Goal: Task Accomplishment & Management: Manage account settings

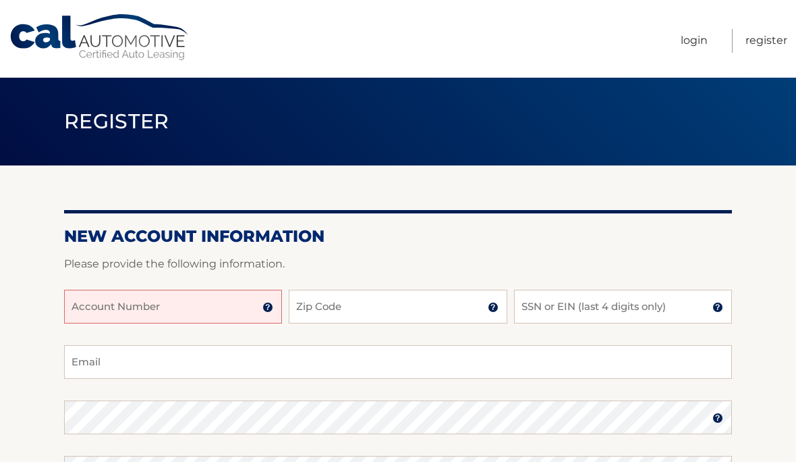
click at [212, 300] on input "Account Number" at bounding box center [173, 307] width 218 height 34
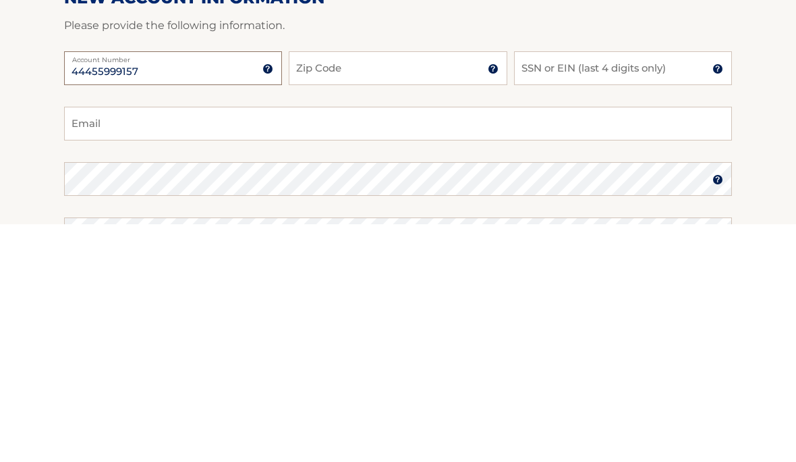
type input "44455999157"
click at [414, 290] on input "Zip Code" at bounding box center [398, 307] width 218 height 34
type input "34987"
click at [580, 290] on input "SSN or EIN (last 4 digits only)" at bounding box center [623, 307] width 218 height 34
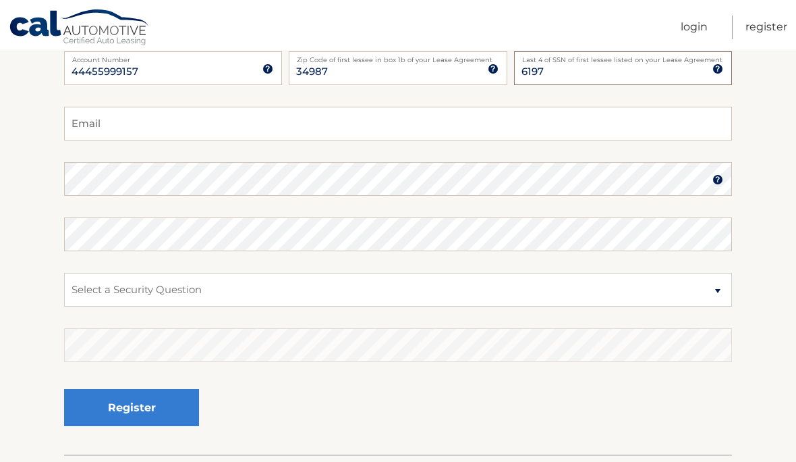
type input "6197"
click at [400, 120] on input "Email" at bounding box center [398, 124] width 668 height 34
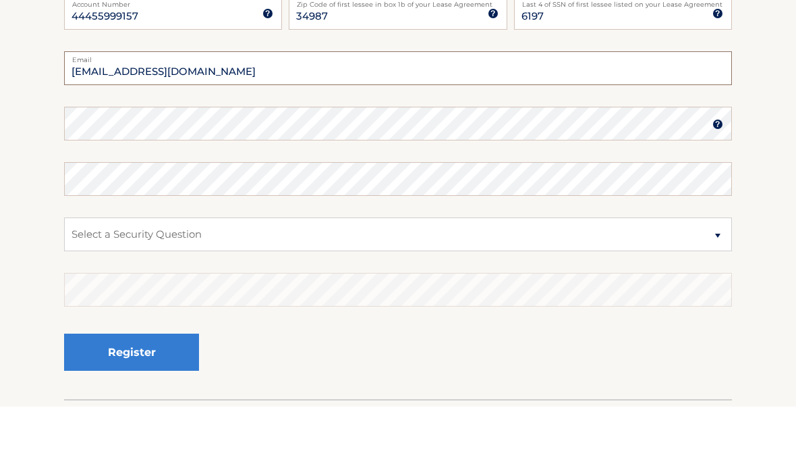
type input "chaussann@gmail.com"
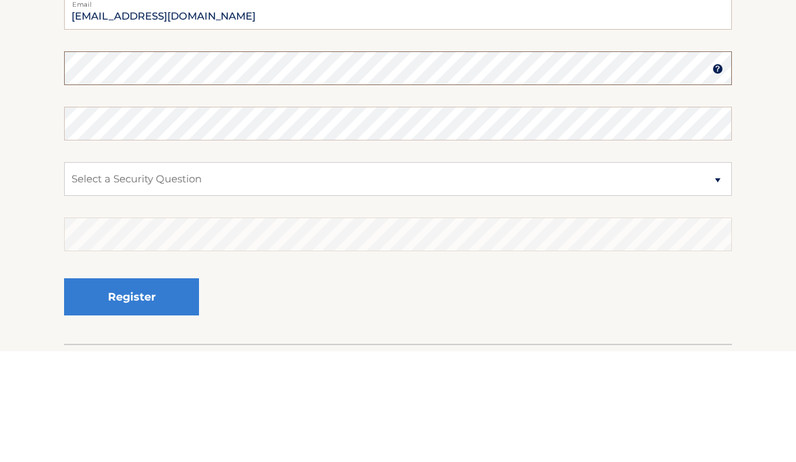
scroll to position [332, 0]
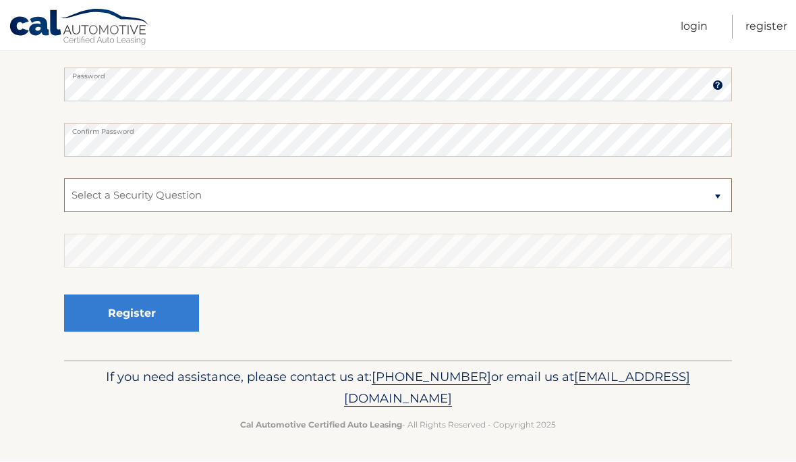
click at [287, 188] on select "Select a Security Question What was the name of your elementary school? What is…" at bounding box center [398, 196] width 668 height 34
select select "2"
click at [159, 302] on button "Register" at bounding box center [131, 313] width 135 height 37
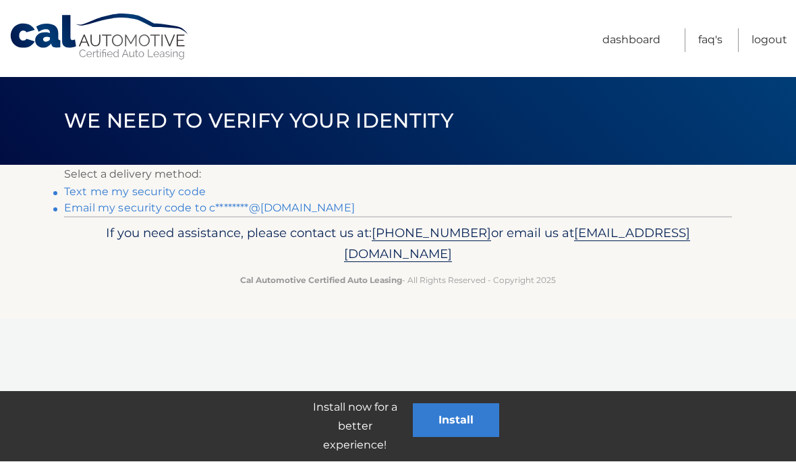
click at [119, 192] on link "Text me my security code" at bounding box center [135, 192] width 142 height 13
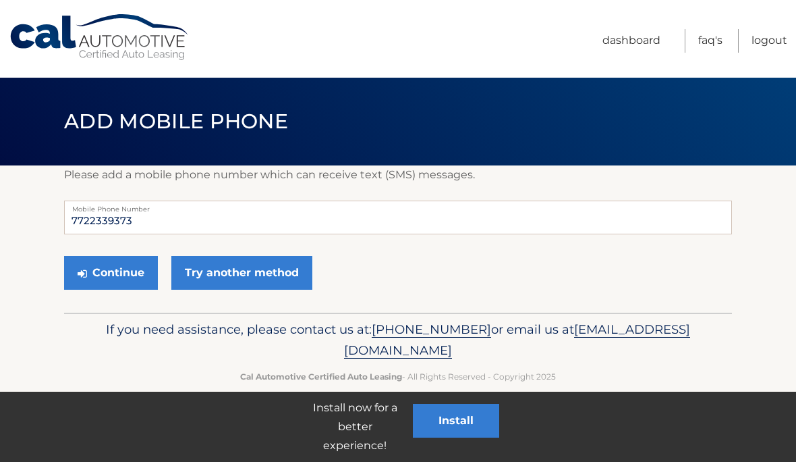
click at [114, 273] on button "Continue" at bounding box center [111, 273] width 94 height 34
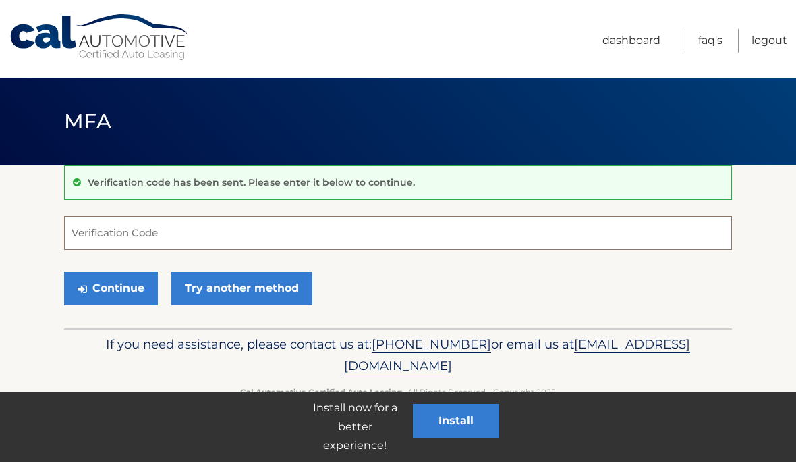
click at [256, 227] on input "Verification Code" at bounding box center [398, 233] width 668 height 34
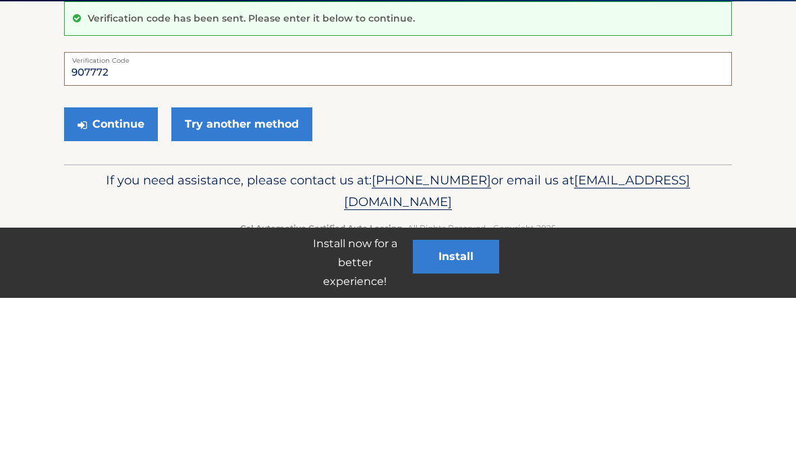
type input "907772"
click at [103, 271] on button "Continue" at bounding box center [111, 288] width 94 height 34
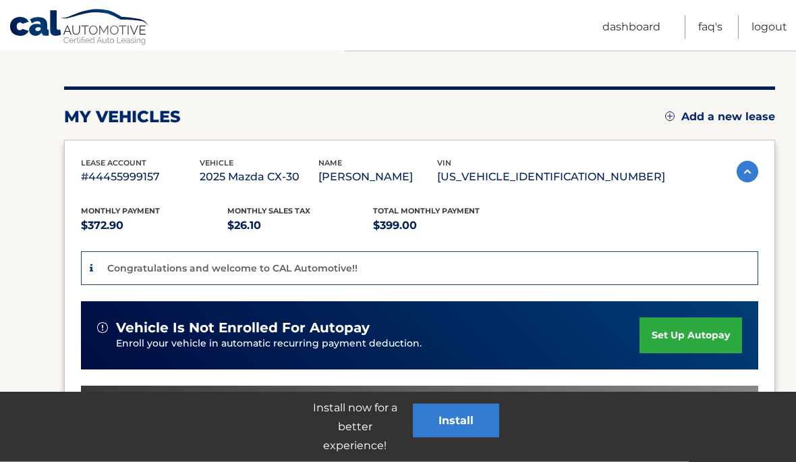
scroll to position [144, 0]
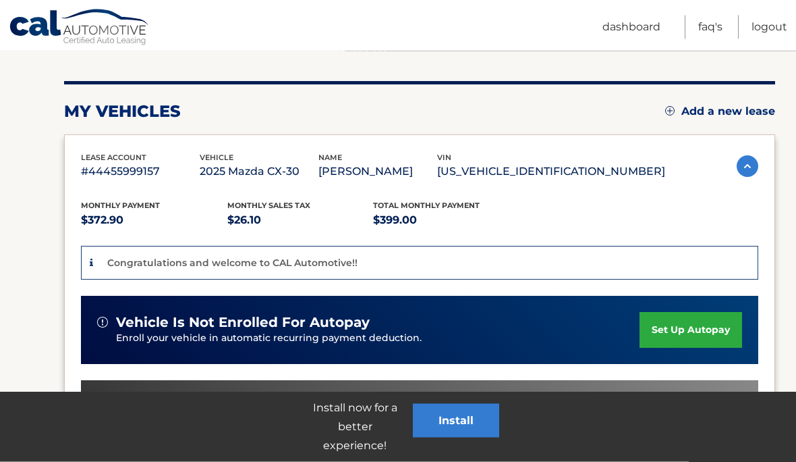
click at [693, 320] on link "set up autopay" at bounding box center [691, 331] width 103 height 36
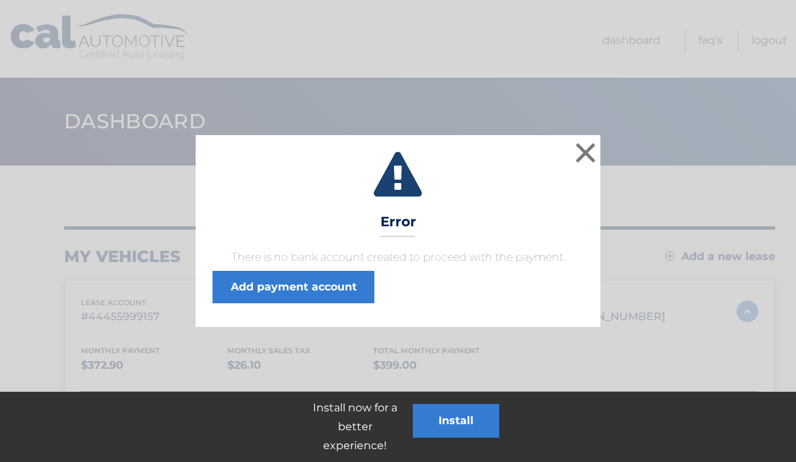
click at [313, 271] on link "Add payment account" at bounding box center [294, 287] width 162 height 32
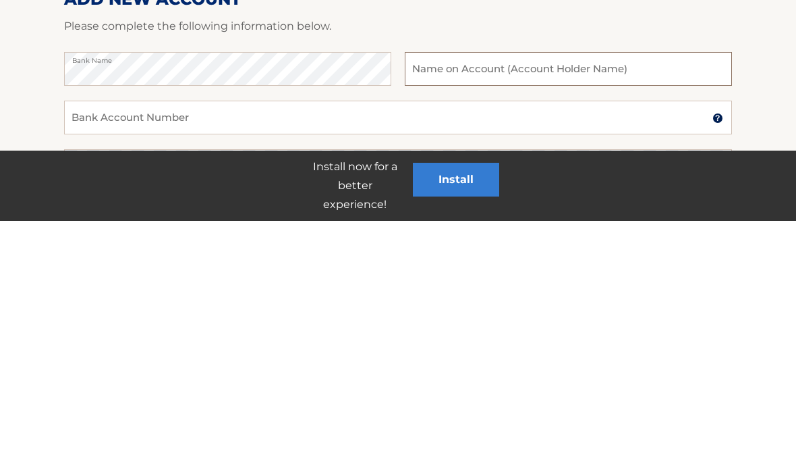
click at [483, 293] on input "text" at bounding box center [568, 310] width 327 height 34
type input "[PERSON_NAME] PA"
click at [217, 342] on input "Bank Account Number" at bounding box center [398, 359] width 668 height 34
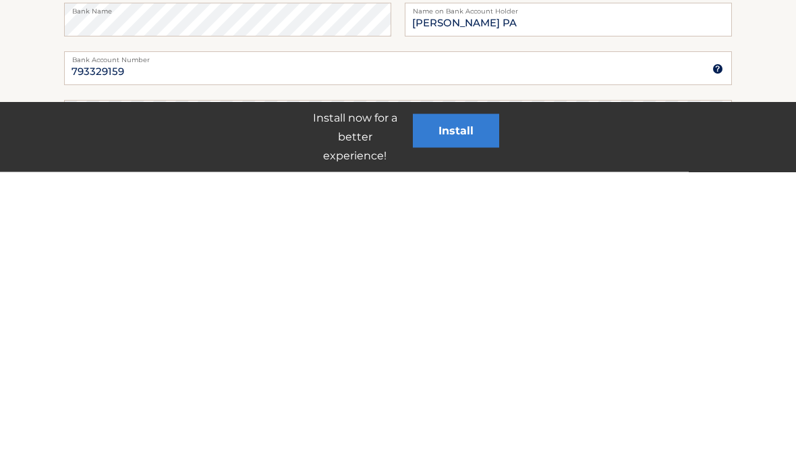
scroll to position [290, 0]
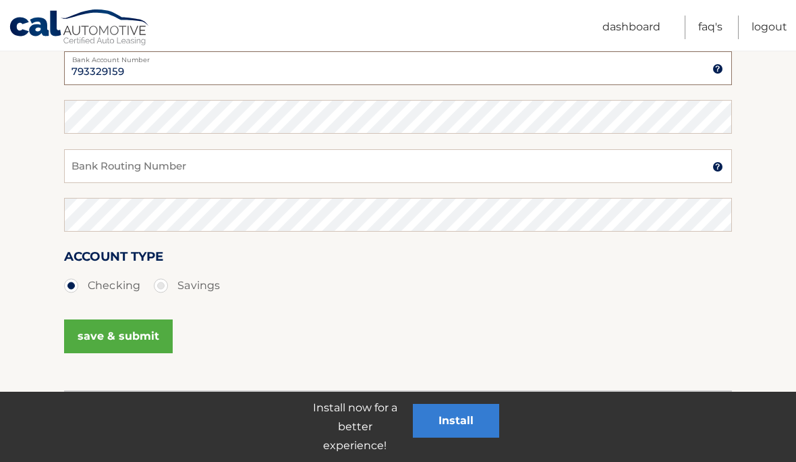
type input "793329159"
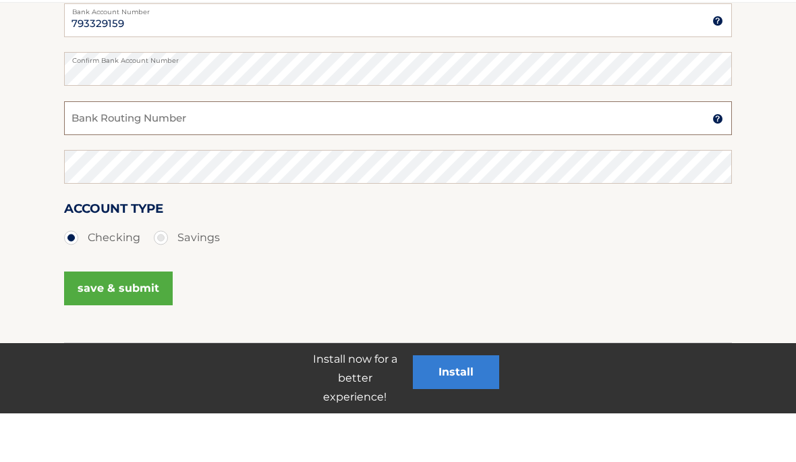
click at [356, 150] on input "Bank Routing Number" at bounding box center [398, 167] width 668 height 34
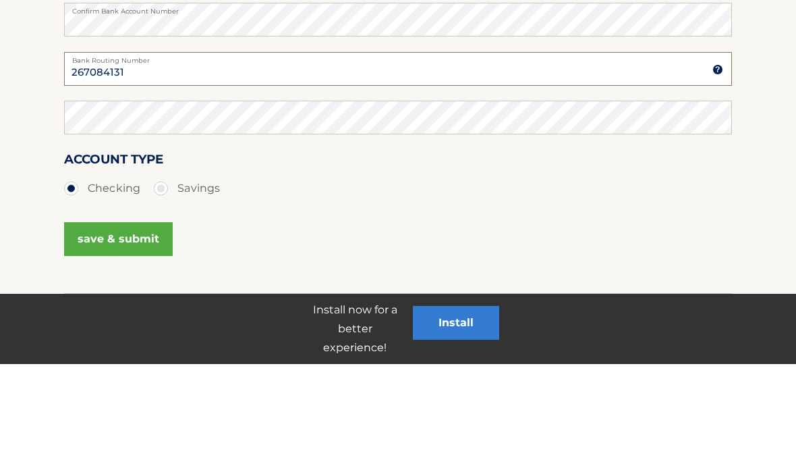
type input "267084131"
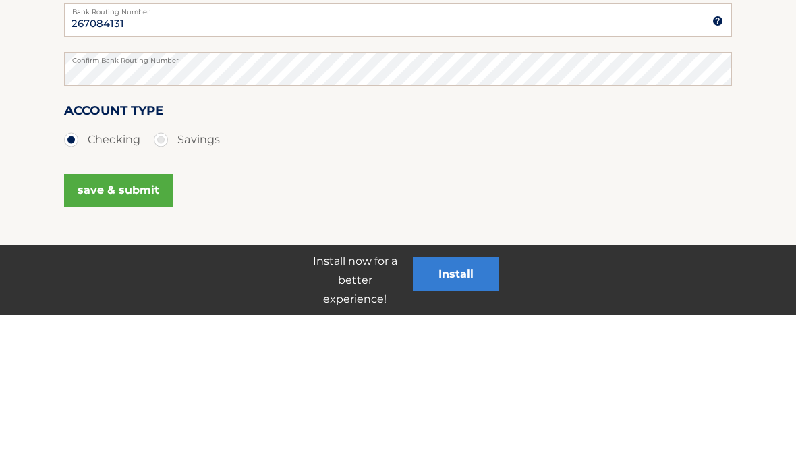
scroll to position [319, 0]
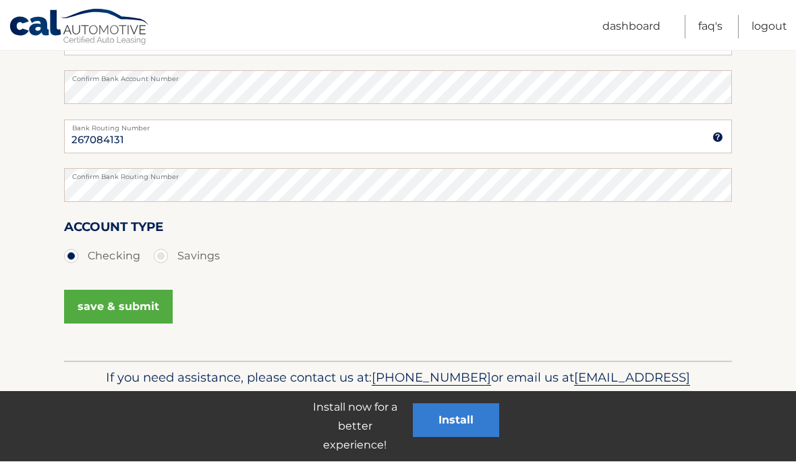
click at [122, 297] on button "save & submit" at bounding box center [118, 307] width 109 height 34
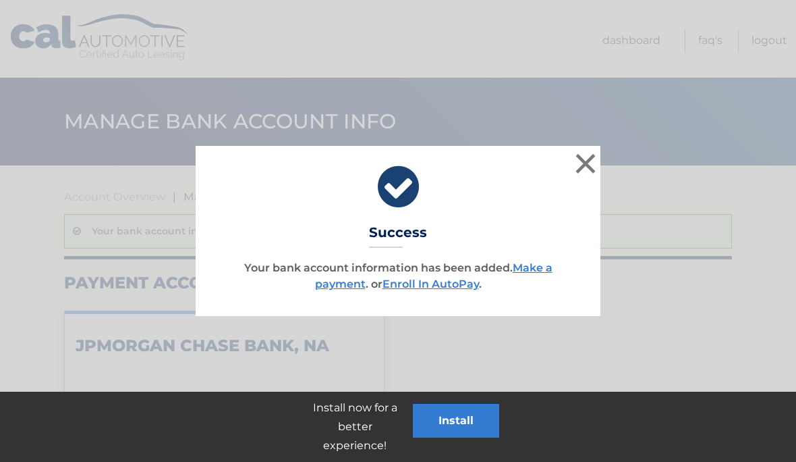
click at [587, 155] on button "×" at bounding box center [585, 163] width 27 height 27
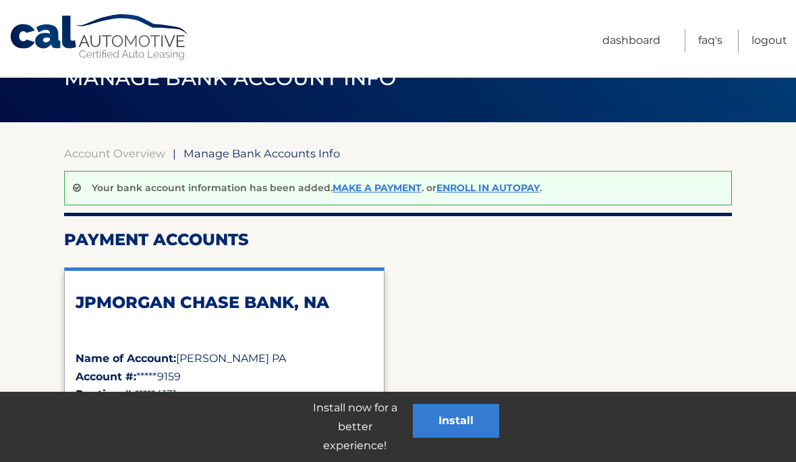
scroll to position [43, 0]
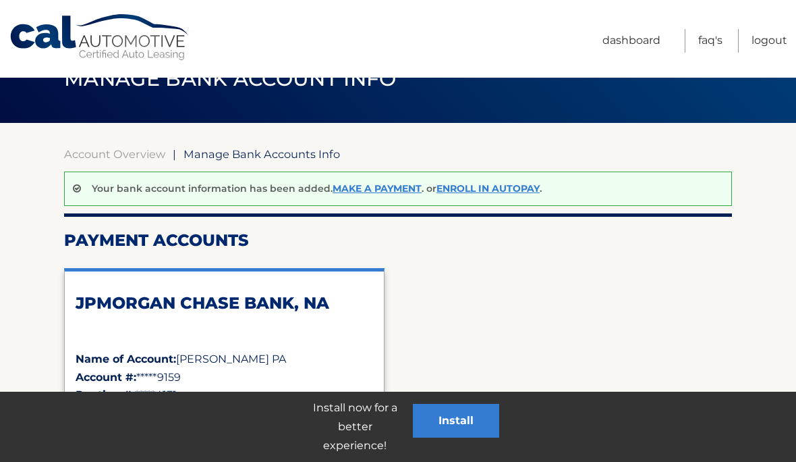
click at [510, 184] on link "Enroll In AutoPay" at bounding box center [488, 188] width 103 height 12
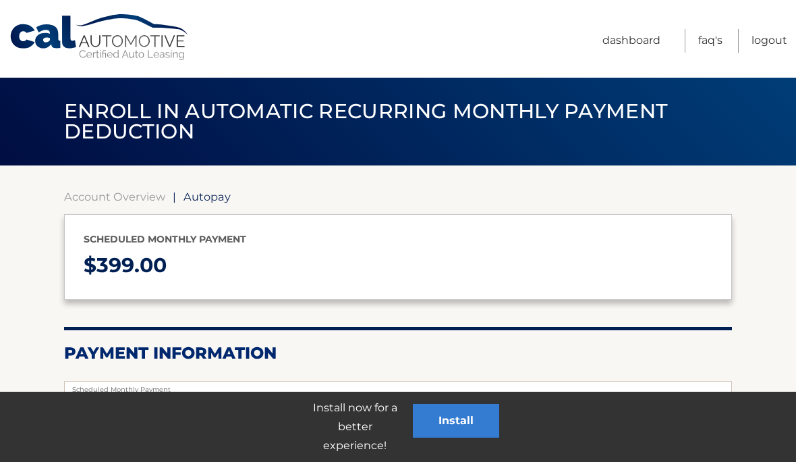
select select "Nzg5NmRhN2QtZThmMS00Yjc2LWJlOWMtMTBiYTc2ZmFiMWU3"
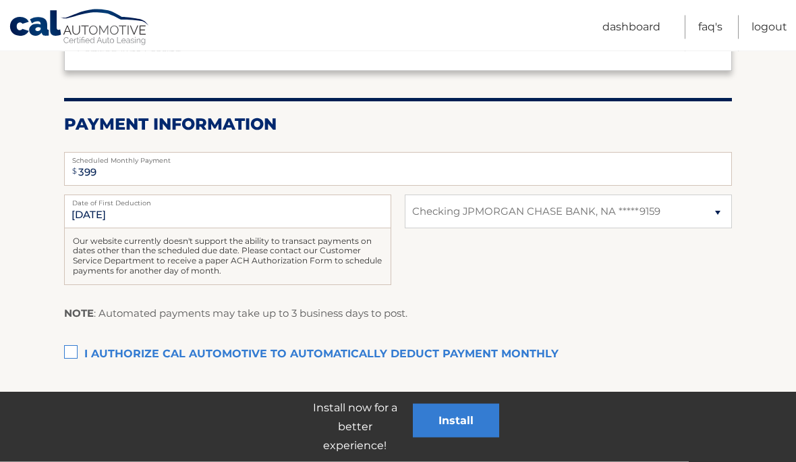
scroll to position [229, 0]
click at [71, 359] on label "I authorize cal automotive to automatically deduct payment monthly This checkbo…" at bounding box center [398, 353] width 668 height 27
click at [0, 0] on input "I authorize cal automotive to automatically deduct payment monthly This checkbo…" at bounding box center [0, 0] width 0 height 0
click at [114, 404] on button "Submit" at bounding box center [107, 408] width 86 height 32
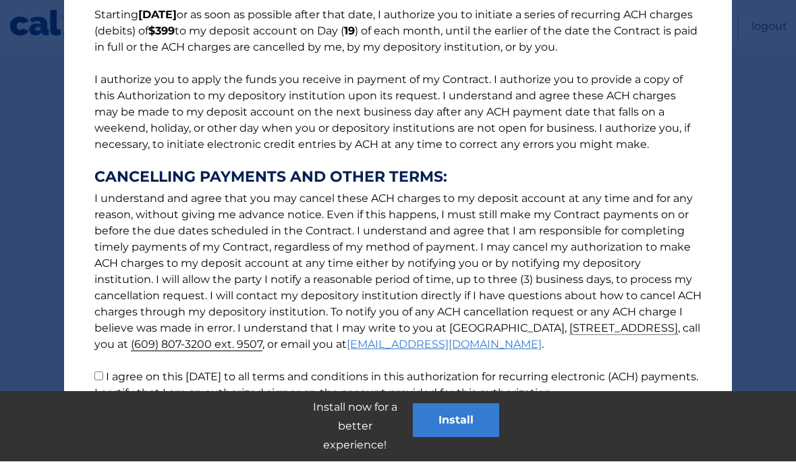
scroll to position [406, 0]
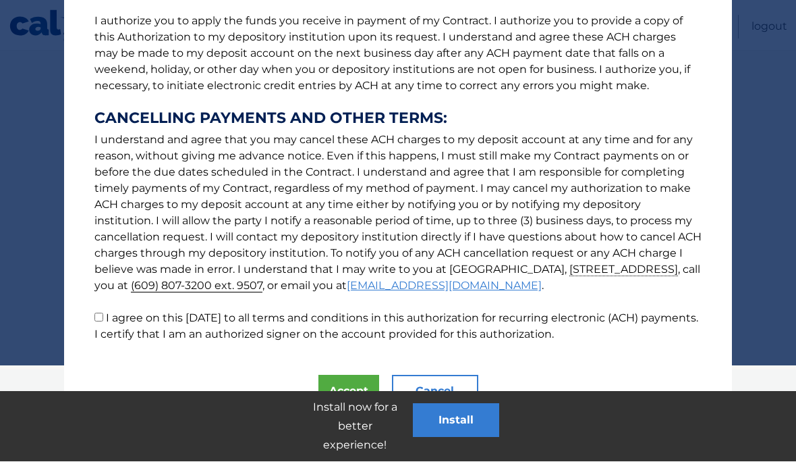
click at [103, 320] on input "I agree on this [DATE] to all terms and conditions in this authorization for re…" at bounding box center [98, 317] width 9 height 9
checkbox input "true"
click at [353, 382] on button "Accept" at bounding box center [349, 391] width 61 height 32
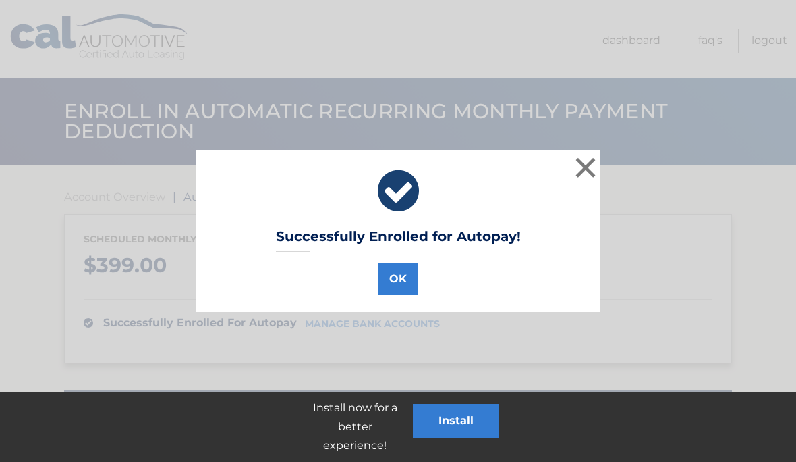
click at [405, 279] on button "OK" at bounding box center [398, 279] width 39 height 32
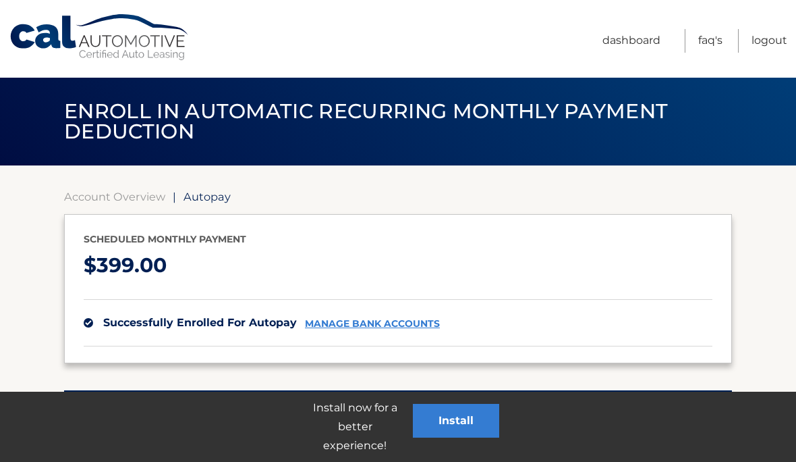
click at [632, 45] on link "Dashboard" at bounding box center [632, 41] width 58 height 24
